Goal: Task Accomplishment & Management: Complete application form

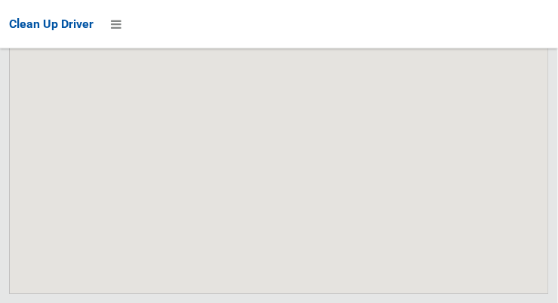
scroll to position [9794, 0]
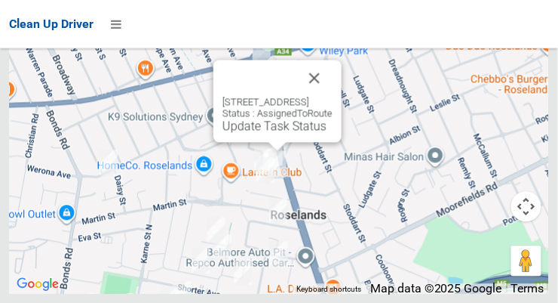
click at [333, 96] on button "Close" at bounding box center [315, 78] width 36 height 36
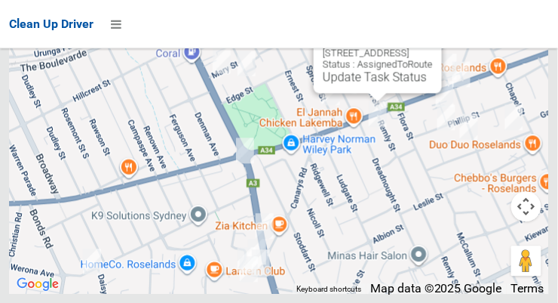
click at [433, 47] on button "Close" at bounding box center [415, 29] width 36 height 36
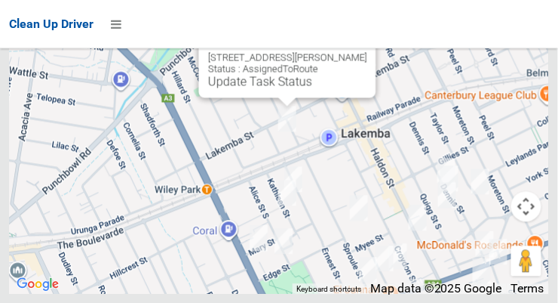
click at [349, 51] on button "Close" at bounding box center [349, 33] width 36 height 36
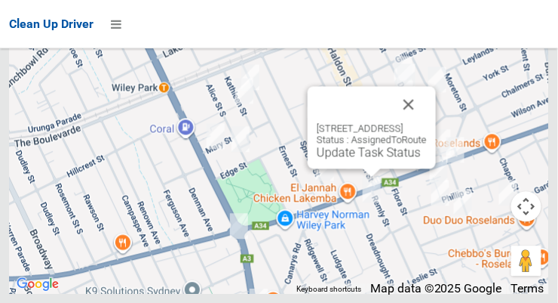
click at [427, 122] on button "Close" at bounding box center [409, 104] width 36 height 36
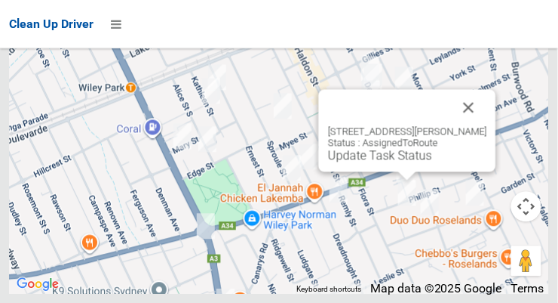
click at [473, 125] on button "Close" at bounding box center [469, 107] width 36 height 36
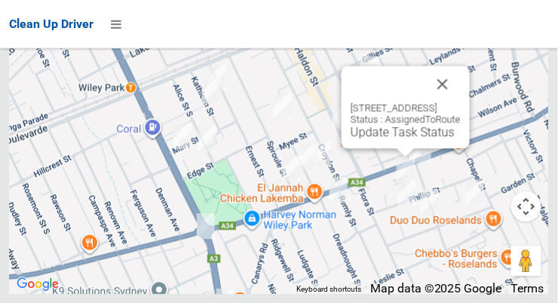
click at [461, 102] on button "Close" at bounding box center [443, 84] width 36 height 36
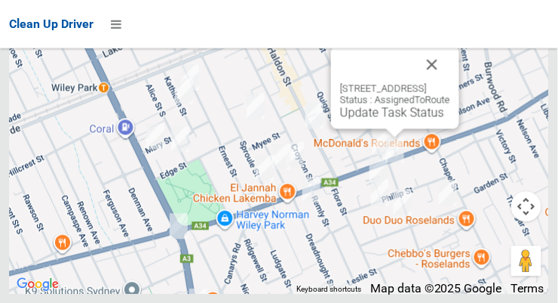
click at [451, 82] on button "Close" at bounding box center [432, 64] width 36 height 36
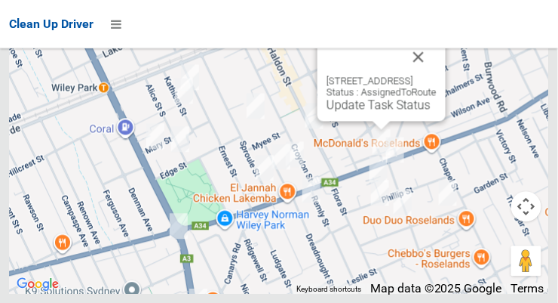
click at [437, 75] on button "Close" at bounding box center [419, 56] width 36 height 36
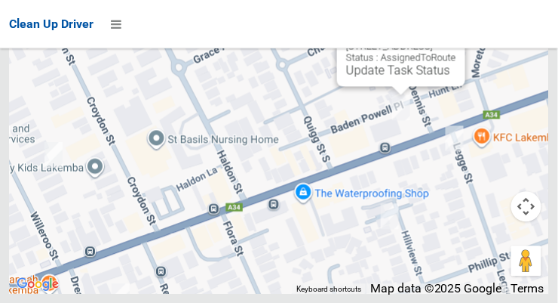
click at [457, 40] on button "Close" at bounding box center [438, 22] width 36 height 36
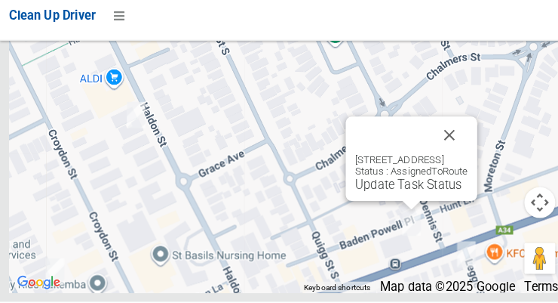
scroll to position [9794, 0]
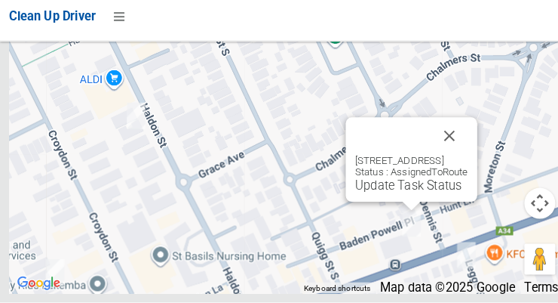
click at [457, 158] on button "Close" at bounding box center [438, 140] width 36 height 36
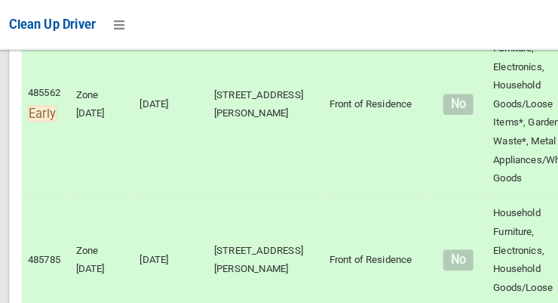
scroll to position [0, 0]
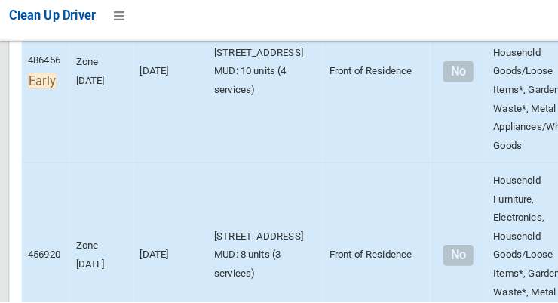
scroll to position [5434, 0]
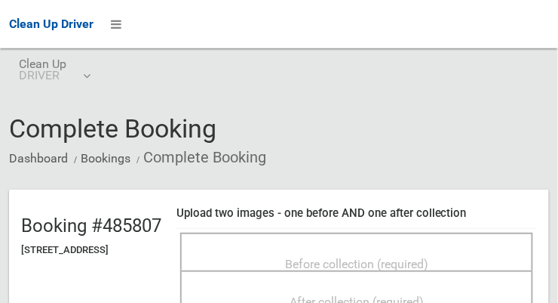
click at [426, 257] on span "Before collection (required)" at bounding box center [356, 264] width 143 height 14
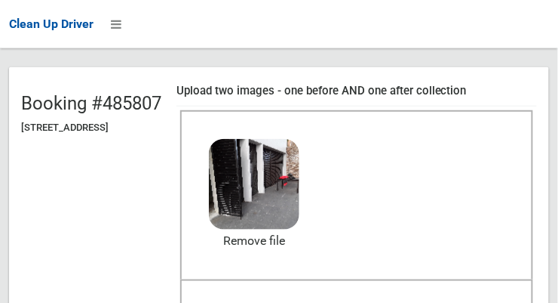
scroll to position [168, 0]
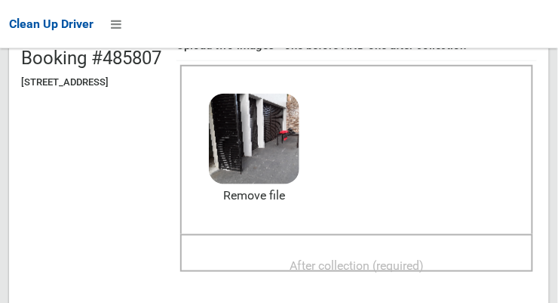
click at [424, 258] on span "After collection (required)" at bounding box center [357, 265] width 134 height 14
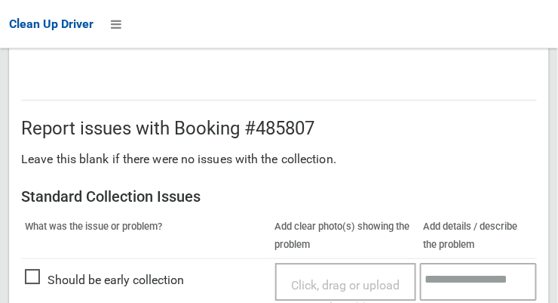
scroll to position [909, 0]
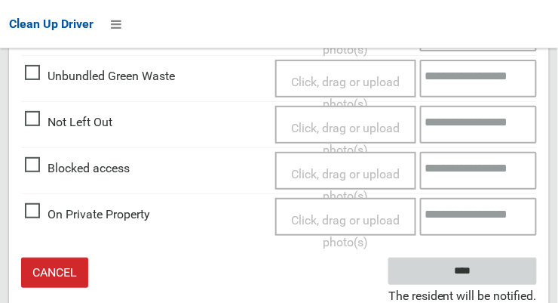
click at [512, 261] on input "****" at bounding box center [463, 271] width 149 height 28
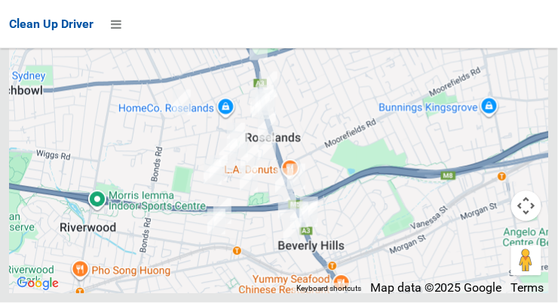
scroll to position [9126, 0]
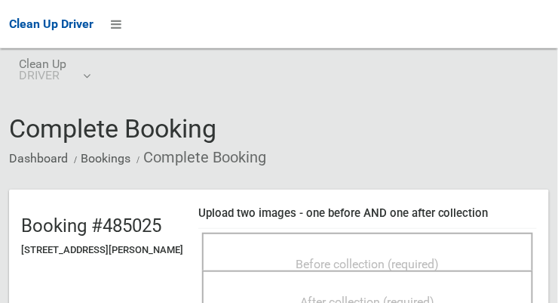
click at [442, 261] on div "Before collection (required)" at bounding box center [368, 263] width 298 height 28
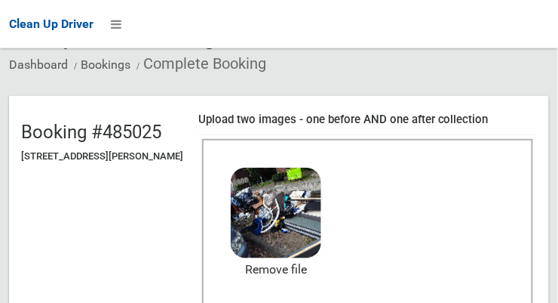
scroll to position [94, 0]
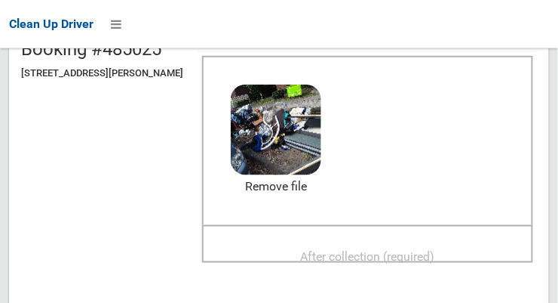
scroll to position [195, 0]
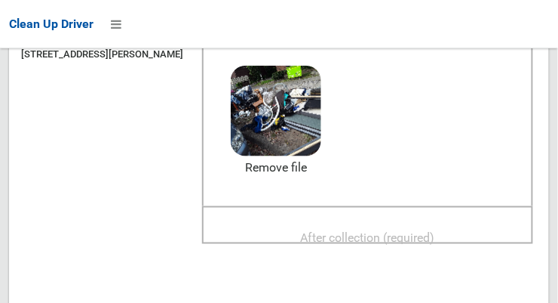
click at [451, 234] on div "After collection (required)" at bounding box center [368, 237] width 298 height 28
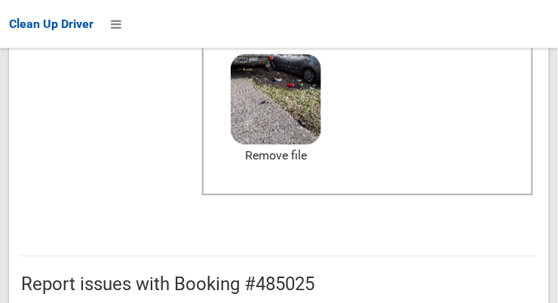
scroll to position [921, 0]
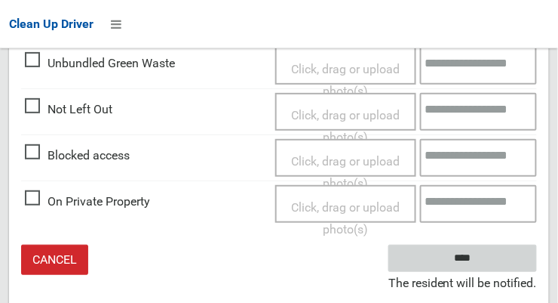
click at [517, 266] on input "****" at bounding box center [463, 259] width 149 height 28
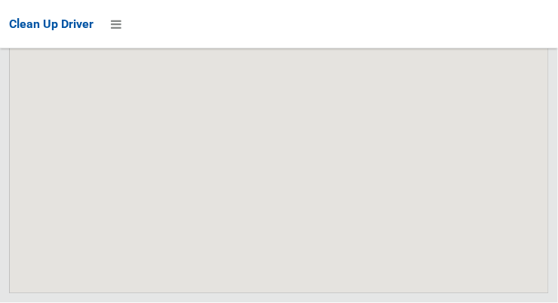
scroll to position [9794, 0]
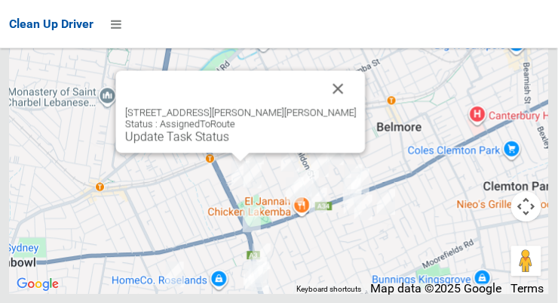
click at [331, 106] on button "Close" at bounding box center [339, 88] width 36 height 36
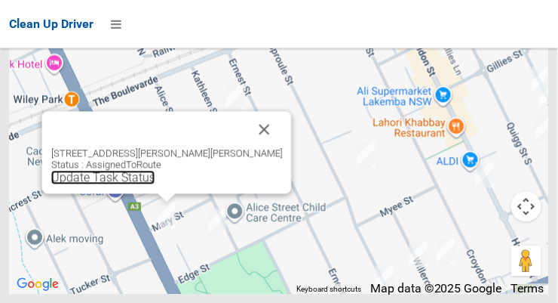
click at [154, 184] on link "Update Task Status" at bounding box center [103, 177] width 104 height 14
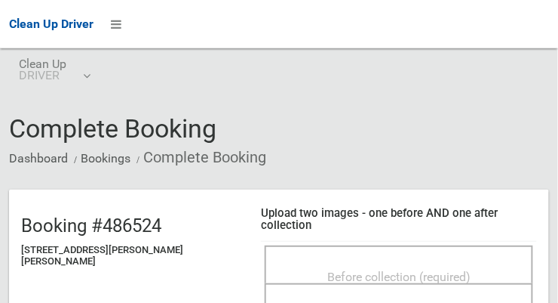
click at [460, 269] on span "Before collection (required)" at bounding box center [399, 276] width 143 height 14
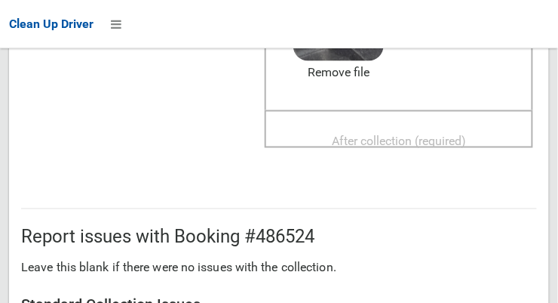
scroll to position [305, 0]
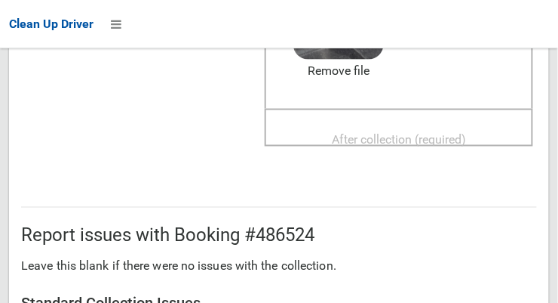
click at [458, 133] on span "After collection (required)" at bounding box center [399, 140] width 134 height 14
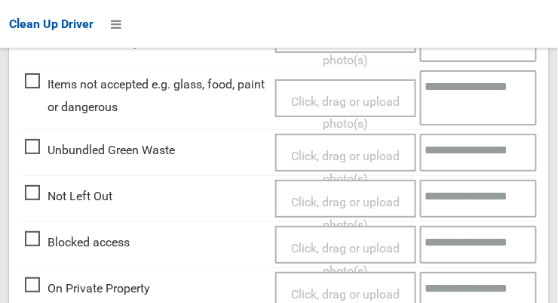
scroll to position [1364, 0]
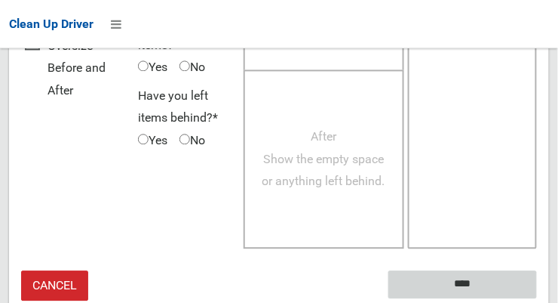
click at [493, 270] on input "****" at bounding box center [463, 284] width 149 height 28
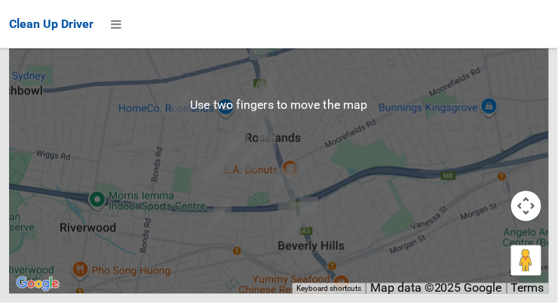
scroll to position [9386, 0]
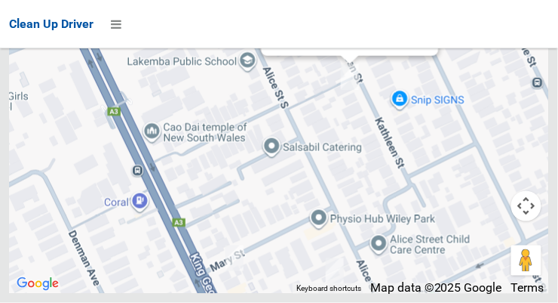
click at [338, 47] on link "Update Task Status" at bounding box center [323, 39] width 104 height 14
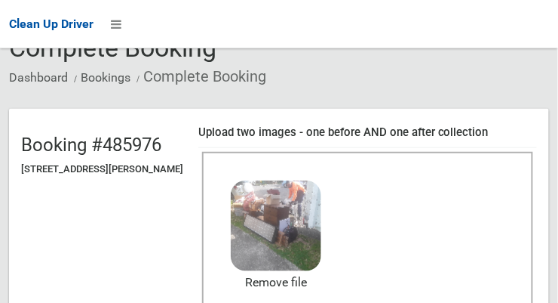
scroll to position [101, 0]
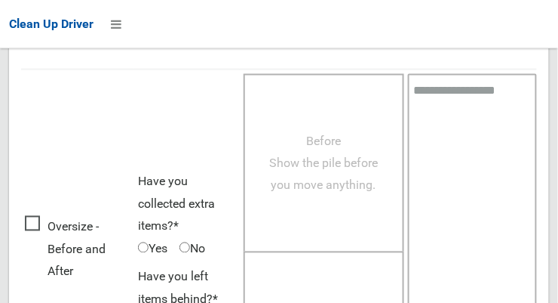
scroll to position [1364, 0]
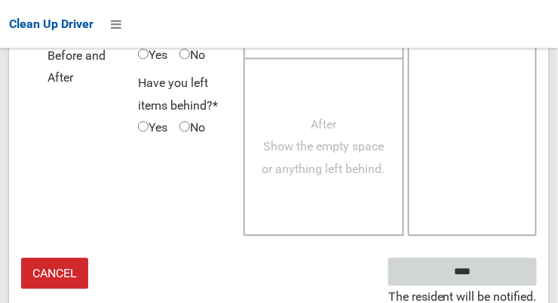
click at [503, 268] on input "****" at bounding box center [463, 271] width 149 height 28
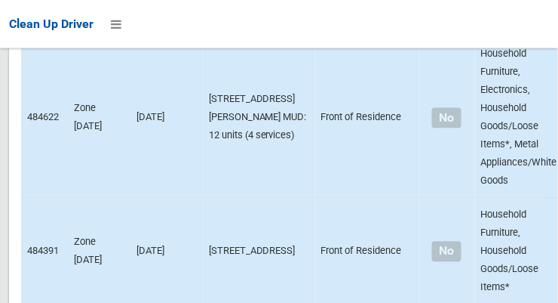
scroll to position [9543, 0]
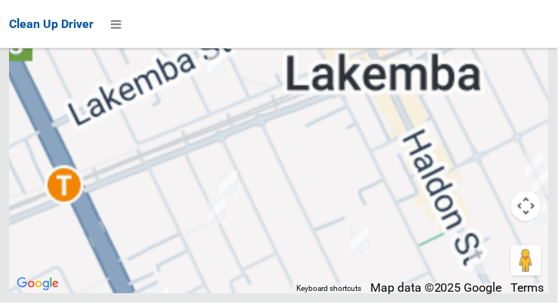
click at [235, 184] on div at bounding box center [279, 104] width 540 height 377
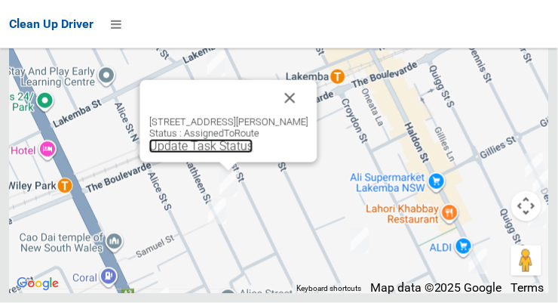
click at [214, 153] on link "Update Task Status" at bounding box center [201, 146] width 104 height 14
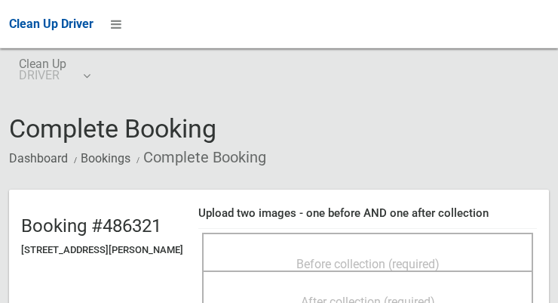
click at [440, 257] on span "Before collection (required)" at bounding box center [368, 264] width 143 height 14
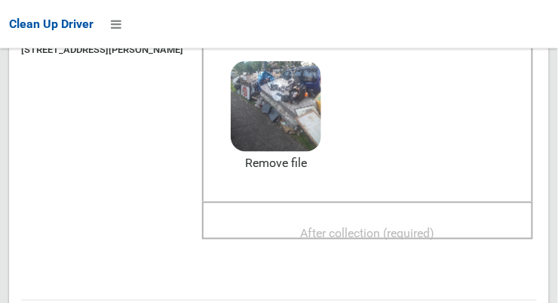
scroll to position [201, 0]
click at [435, 225] on span "After collection (required)" at bounding box center [368, 232] width 134 height 14
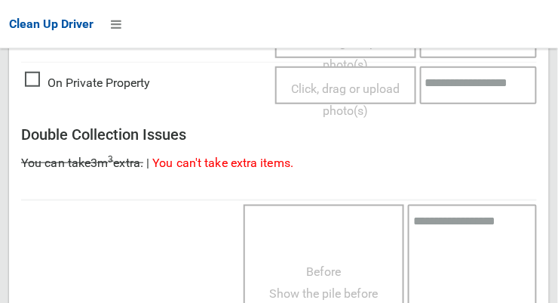
scroll to position [1364, 0]
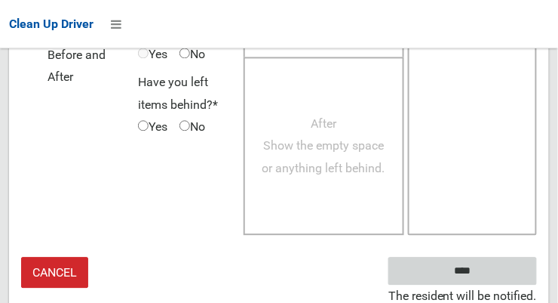
click at [500, 269] on input "****" at bounding box center [463, 271] width 149 height 28
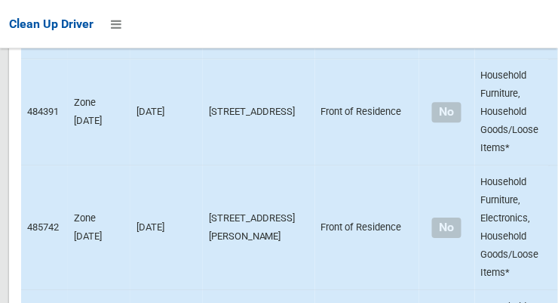
scroll to position [9543, 0]
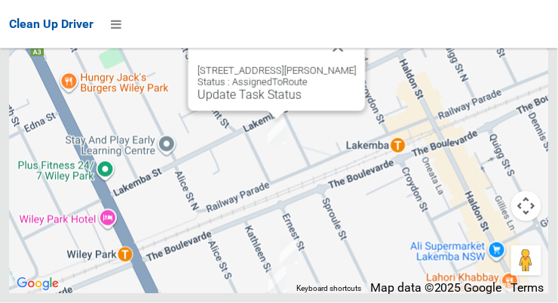
click at [330, 65] on button "Close" at bounding box center [339, 47] width 36 height 36
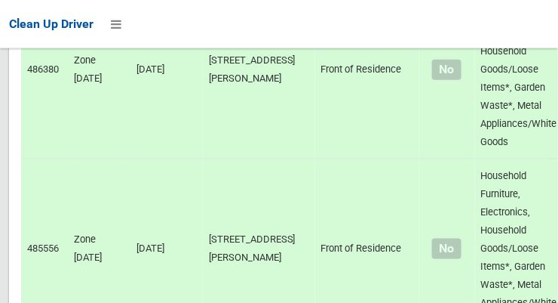
scroll to position [0, 0]
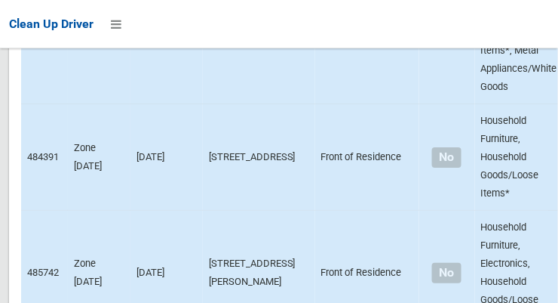
scroll to position [9543, 0]
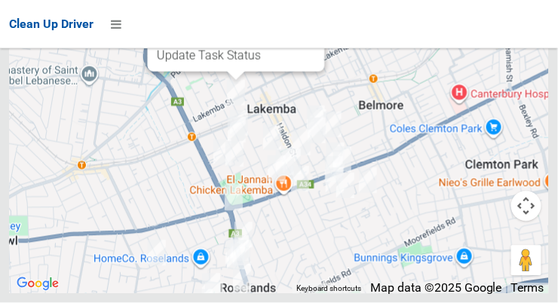
click at [242, 63] on link "Update Task Status" at bounding box center [209, 55] width 104 height 14
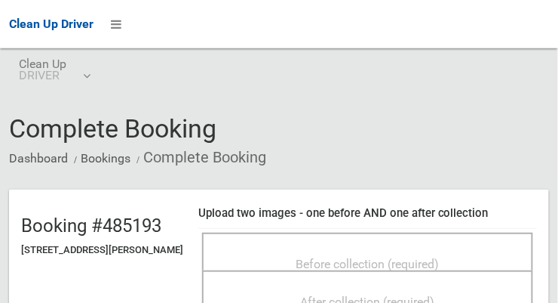
click at [390, 238] on div "Before collection (required)" at bounding box center [367, 251] width 331 height 38
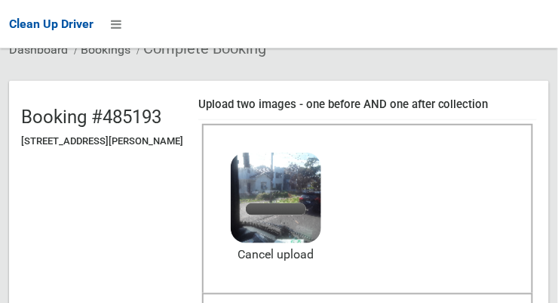
scroll to position [124, 0]
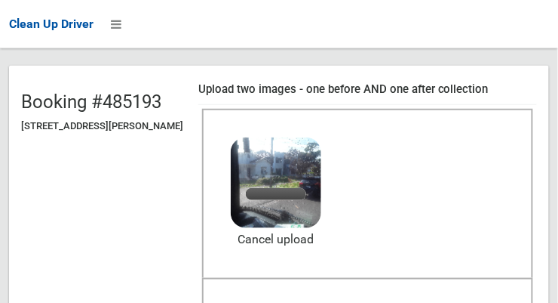
click at [435, 302] on span "After collection (required)" at bounding box center [368, 309] width 134 height 14
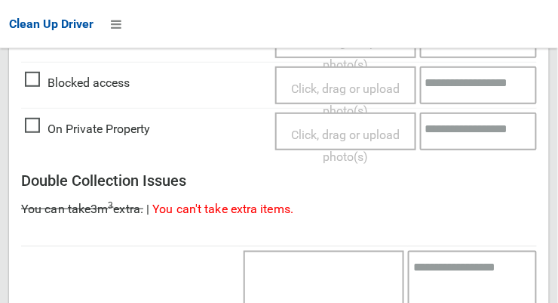
scroll to position [1364, 0]
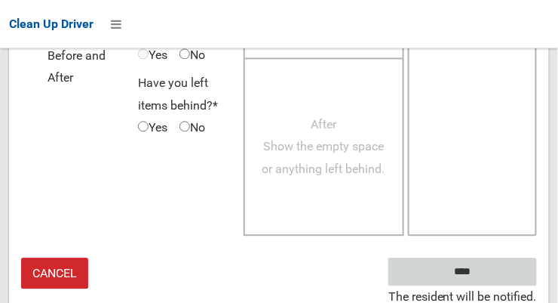
click at [497, 269] on input "****" at bounding box center [463, 271] width 149 height 28
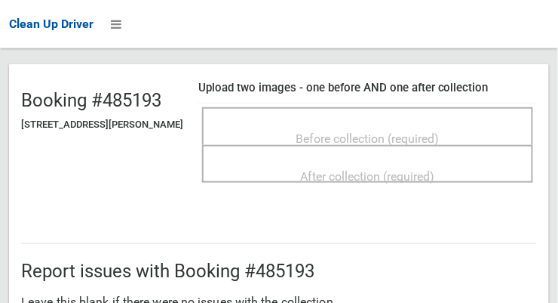
scroll to position [170, 0]
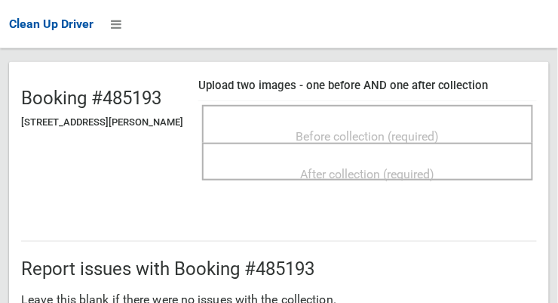
click at [458, 125] on div "Before collection (required)" at bounding box center [368, 136] width 298 height 28
click at [365, 122] on div "Before collection (required)" at bounding box center [368, 136] width 298 height 28
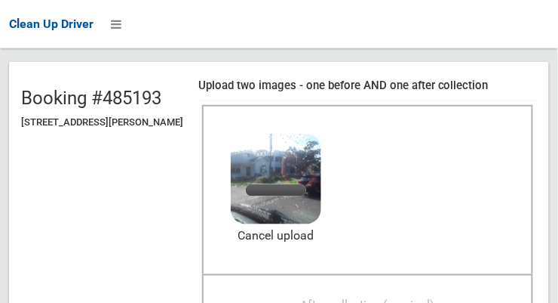
click at [417, 298] on span "After collection (required)" at bounding box center [368, 305] width 134 height 14
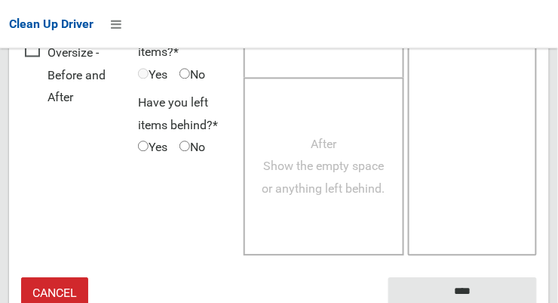
scroll to position [1407, 0]
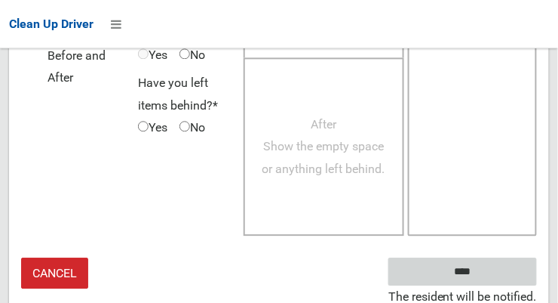
click at [494, 272] on input "****" at bounding box center [463, 271] width 149 height 28
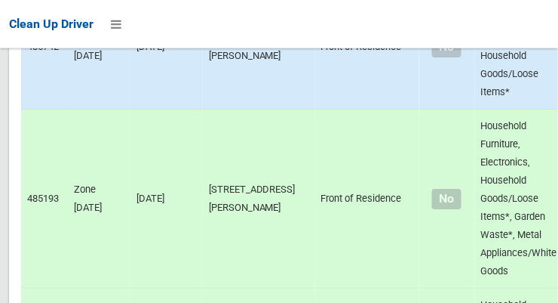
scroll to position [9543, 0]
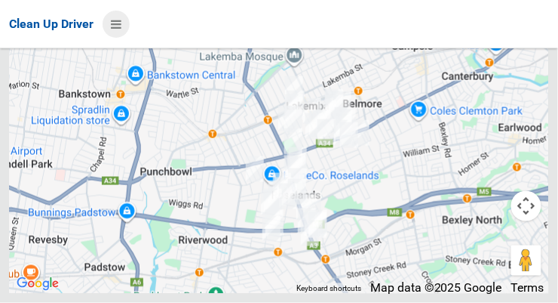
click at [116, 18] on icon at bounding box center [116, 24] width 11 height 26
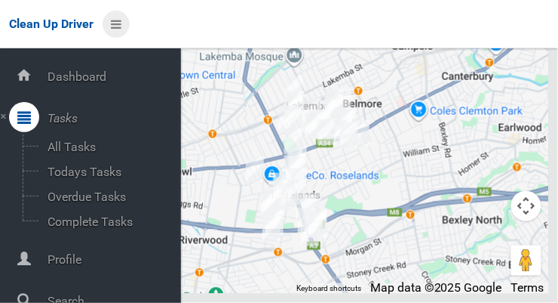
scroll to position [81, 0]
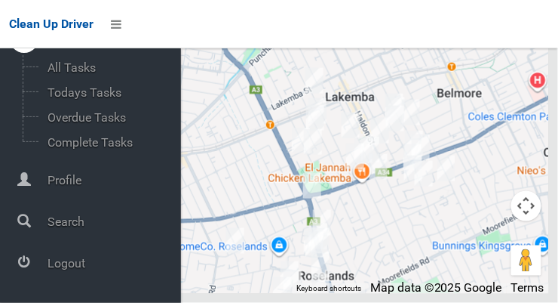
click at [85, 266] on span "Logout" at bounding box center [112, 263] width 138 height 14
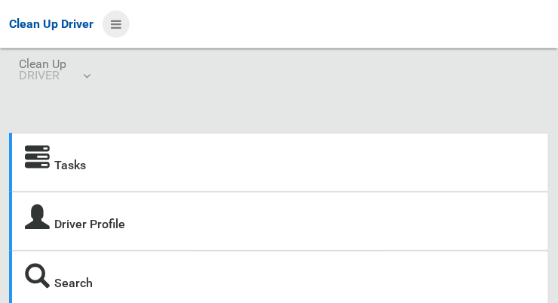
click at [121, 31] on icon at bounding box center [116, 24] width 11 height 26
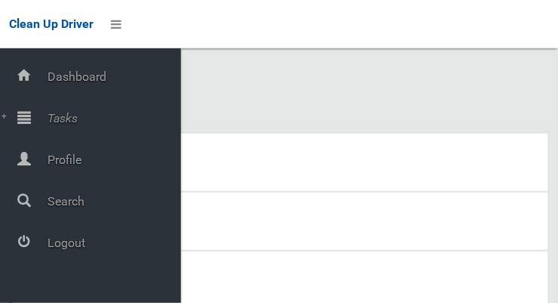
click at [55, 113] on span "Tasks" at bounding box center [112, 118] width 138 height 14
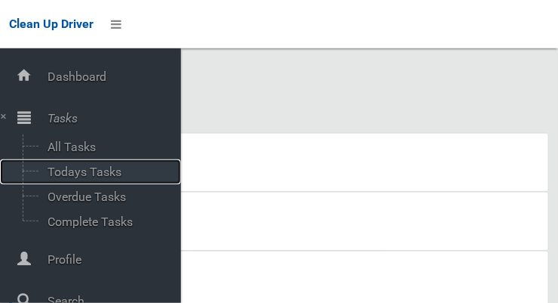
click at [54, 174] on span "Todays Tasks" at bounding box center [105, 172] width 125 height 14
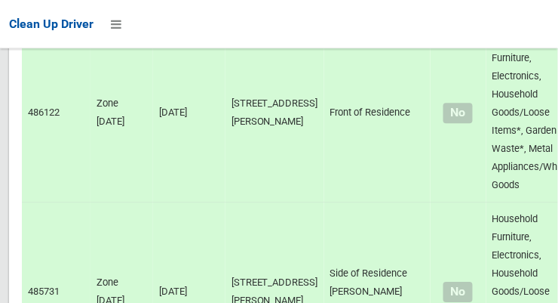
scroll to position [10855, 0]
